Goal: Navigation & Orientation: Find specific page/section

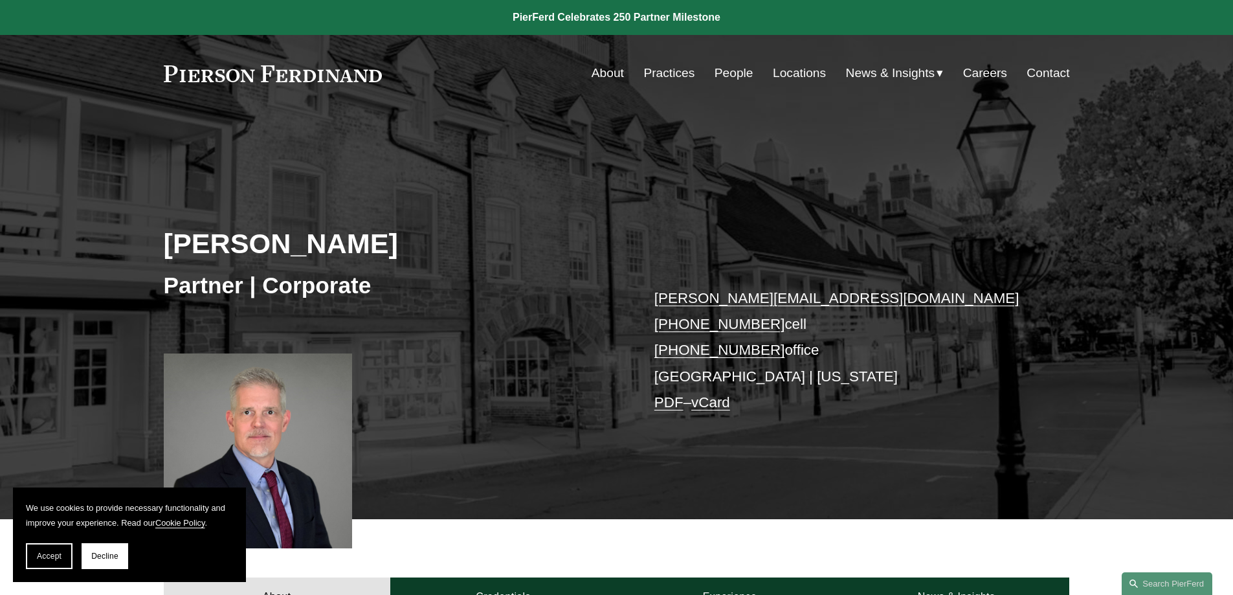
click at [604, 74] on link "About" at bounding box center [607, 73] width 32 height 25
click at [115, 554] on span "Decline" at bounding box center [104, 555] width 27 height 9
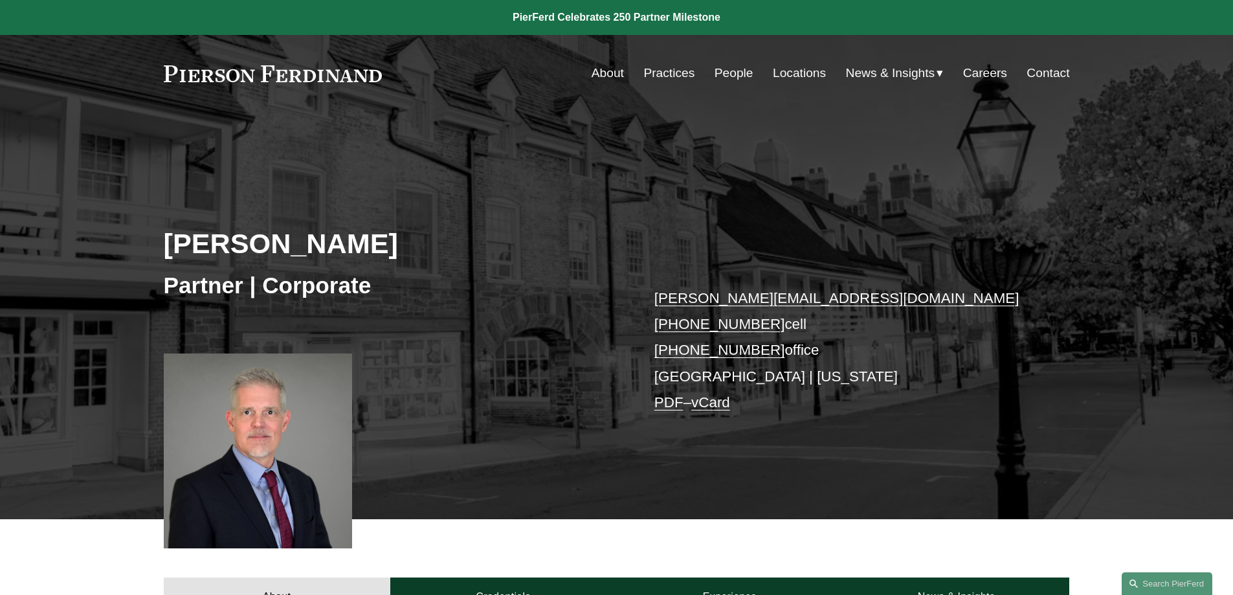
click at [658, 70] on link "Practices" at bounding box center [668, 73] width 51 height 25
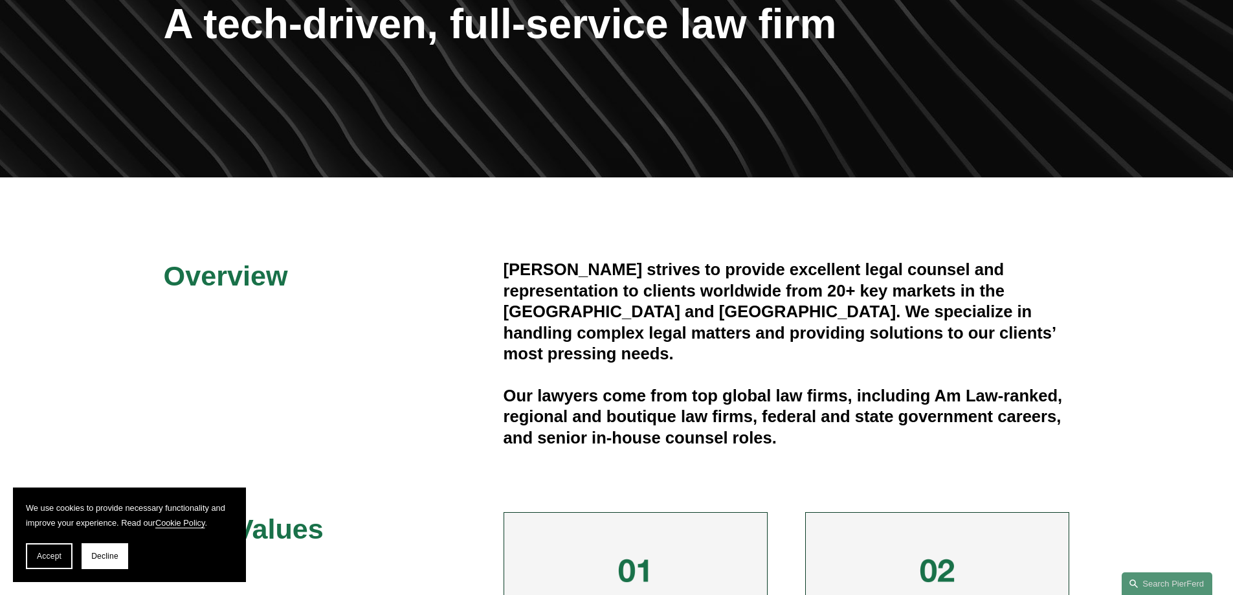
scroll to position [129, 0]
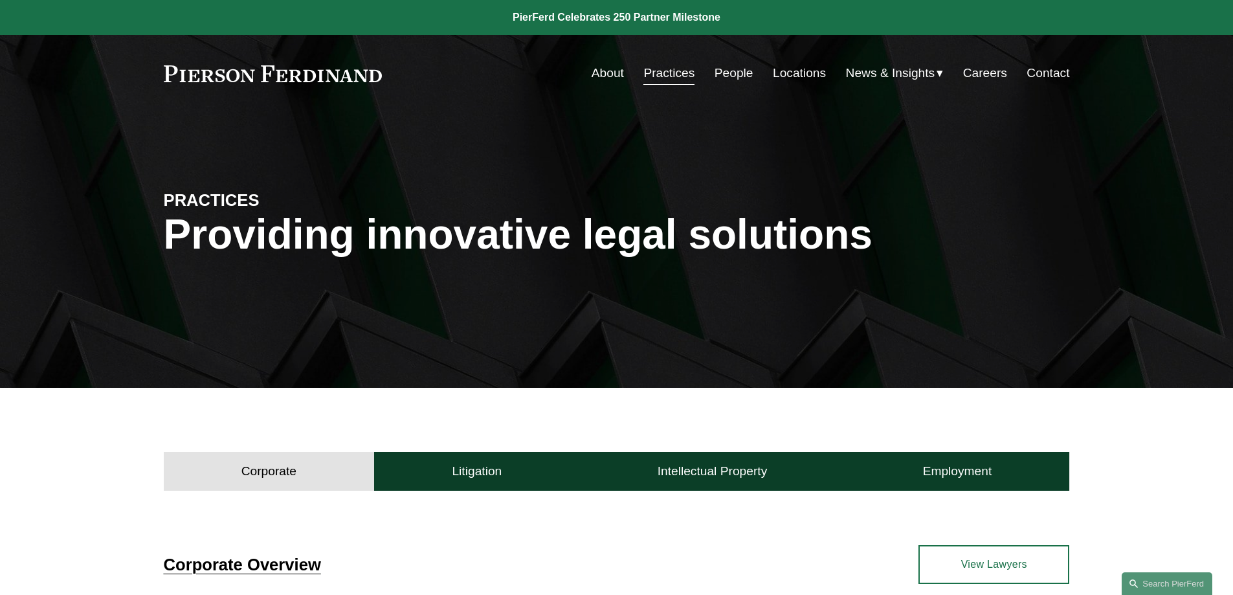
click at [796, 78] on link "Locations" at bounding box center [799, 73] width 53 height 25
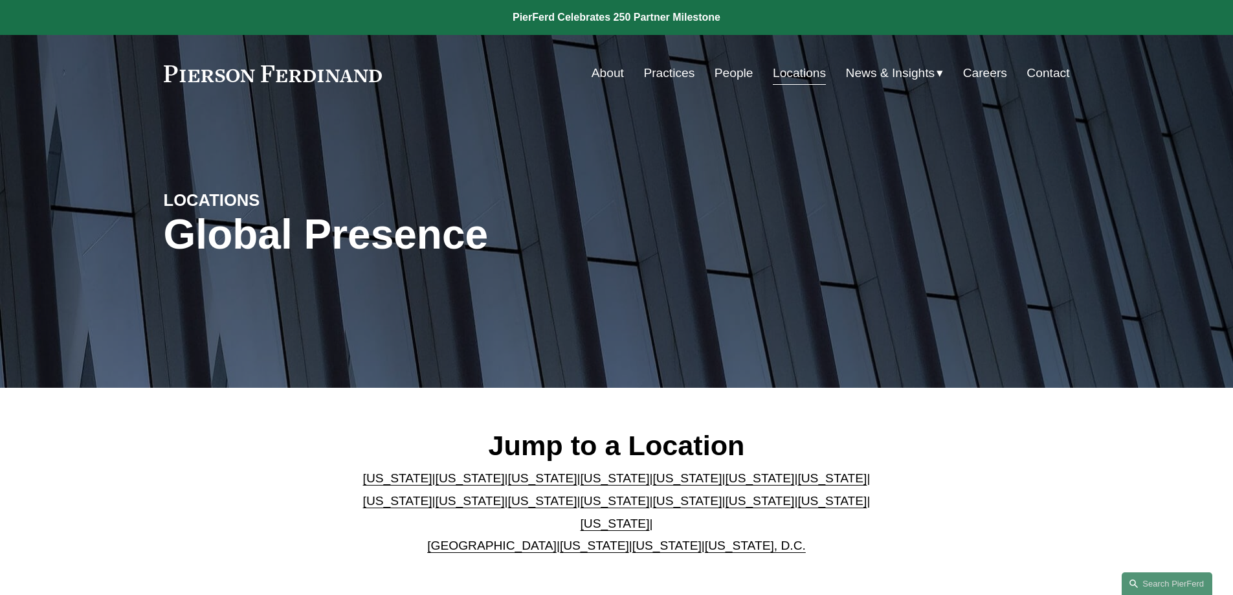
click at [441, 483] on link "California" at bounding box center [469, 478] width 69 height 14
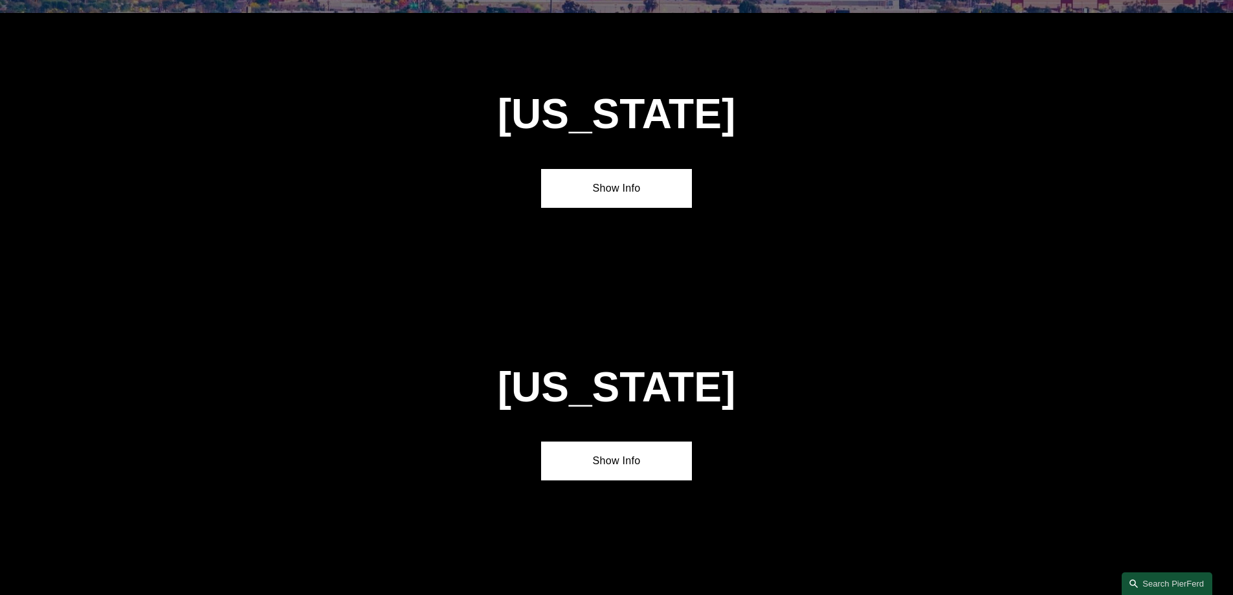
scroll to position [860, 0]
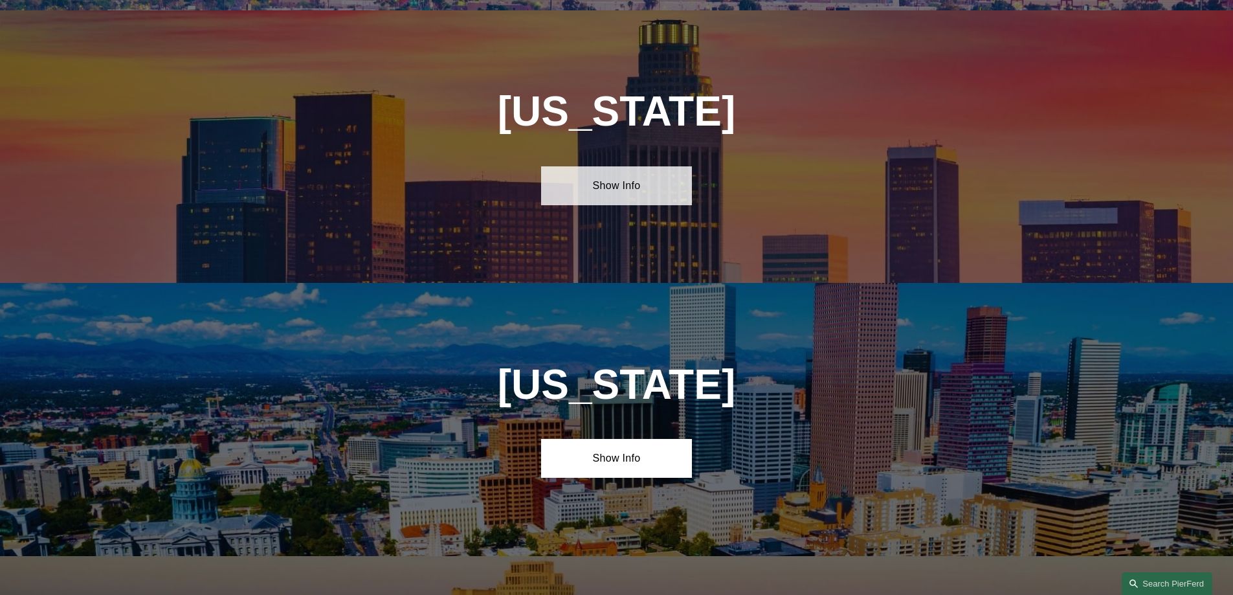
click at [611, 173] on link "Show Info" at bounding box center [616, 185] width 151 height 39
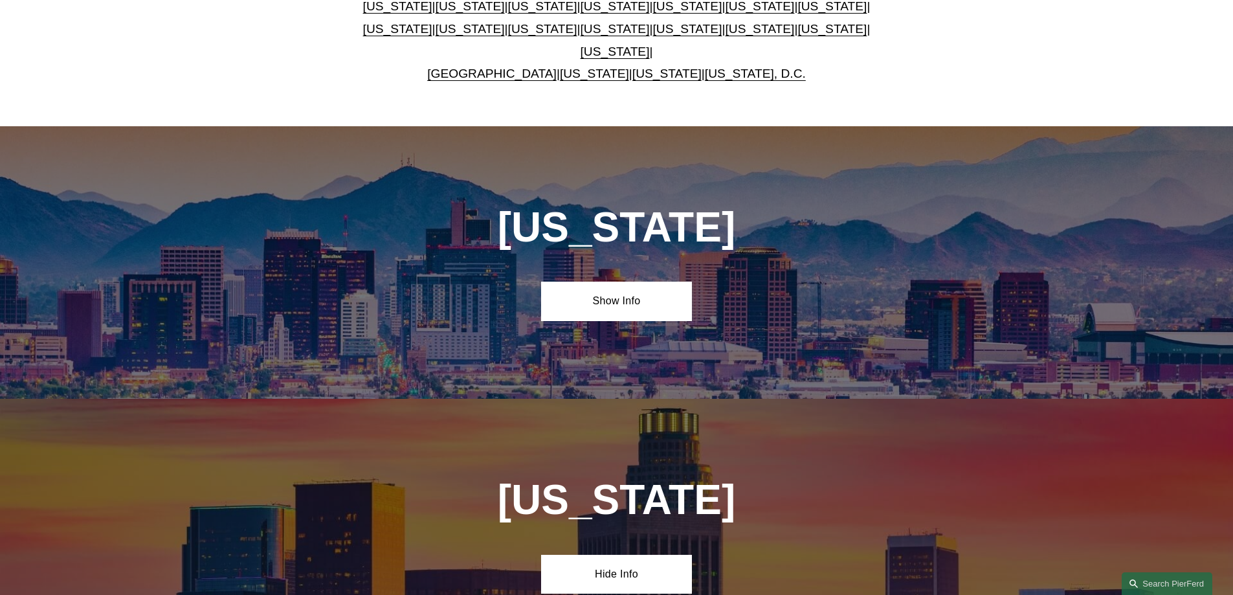
scroll to position [148, 0]
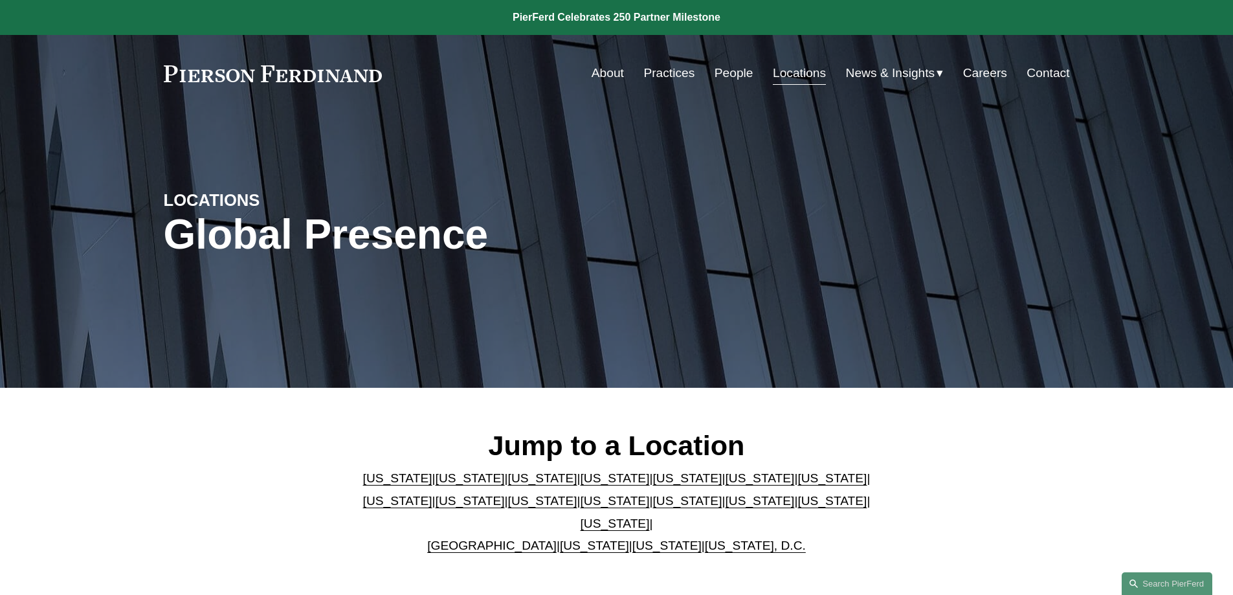
click at [720, 74] on link "People" at bounding box center [733, 73] width 39 height 25
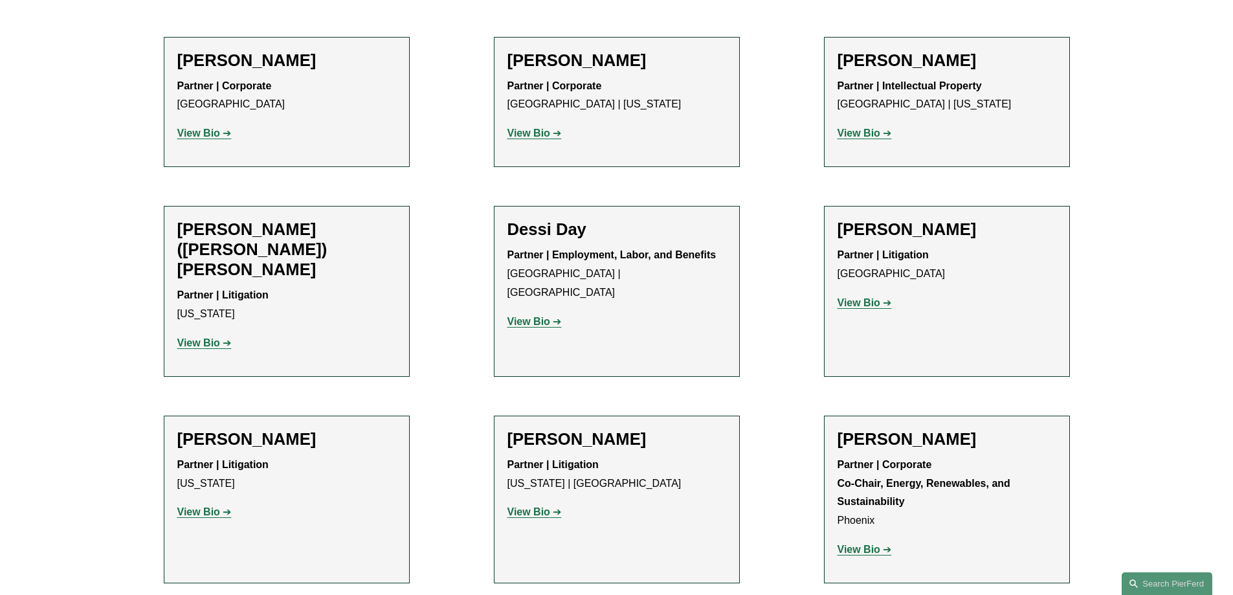
scroll to position [4076, 0]
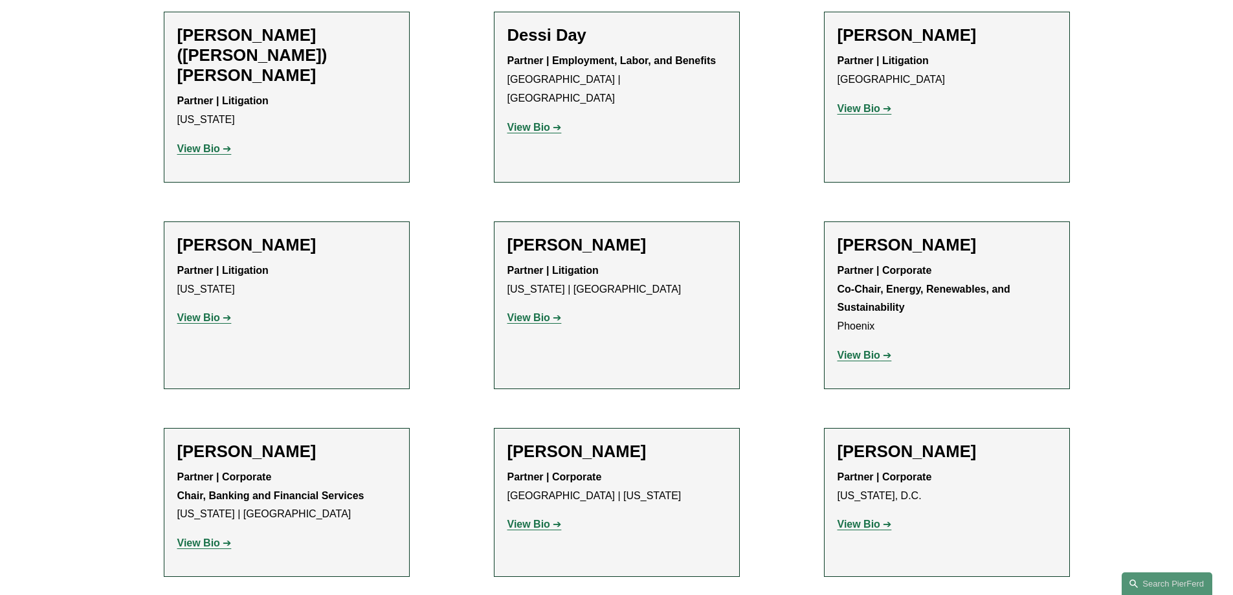
click at [536, 518] on strong "View Bio" at bounding box center [528, 523] width 43 height 11
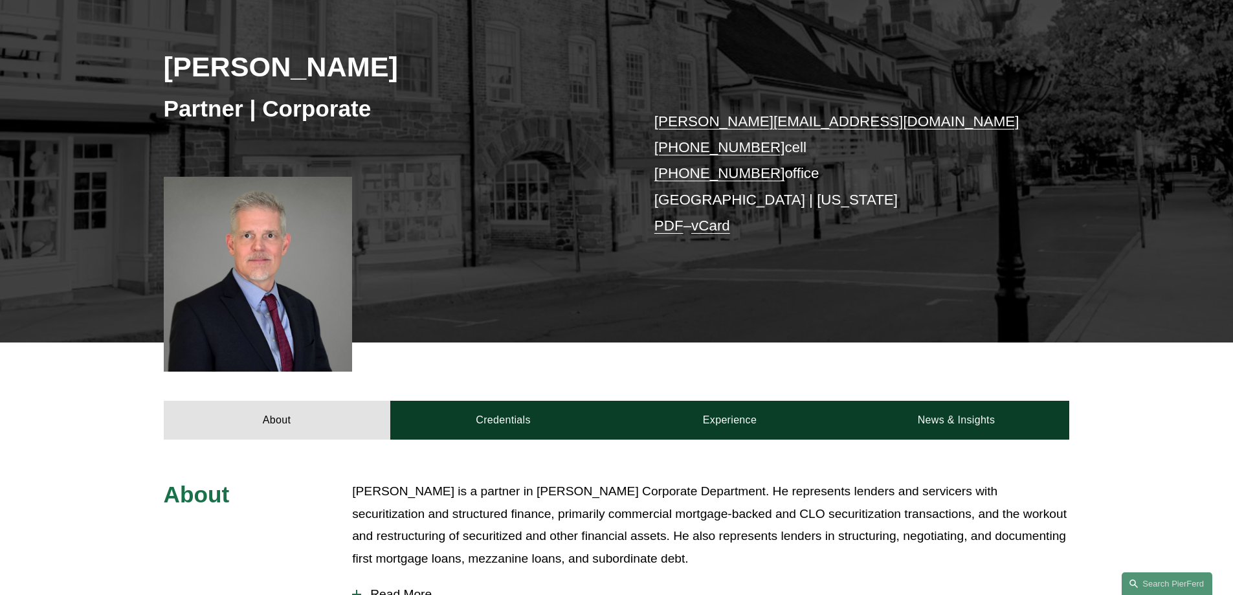
scroll to position [388, 0]
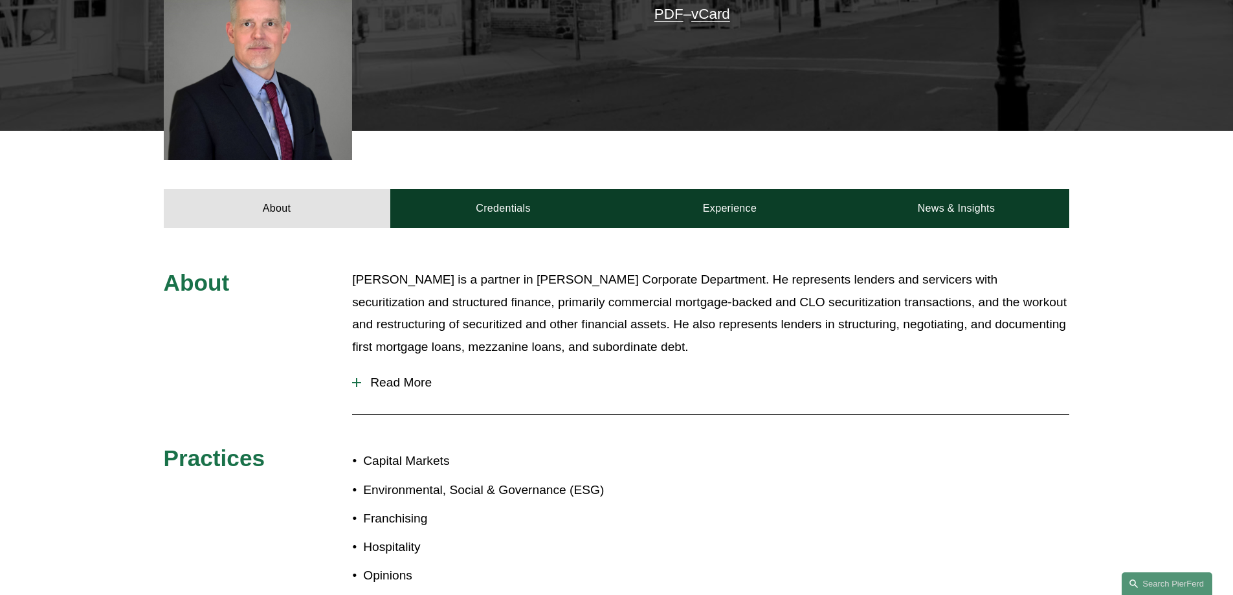
drag, startPoint x: 358, startPoint y: 384, endPoint x: 364, endPoint y: 384, distance: 6.5
click at [358, 385] on div at bounding box center [356, 382] width 9 height 9
